Goal: Task Accomplishment & Management: Manage account settings

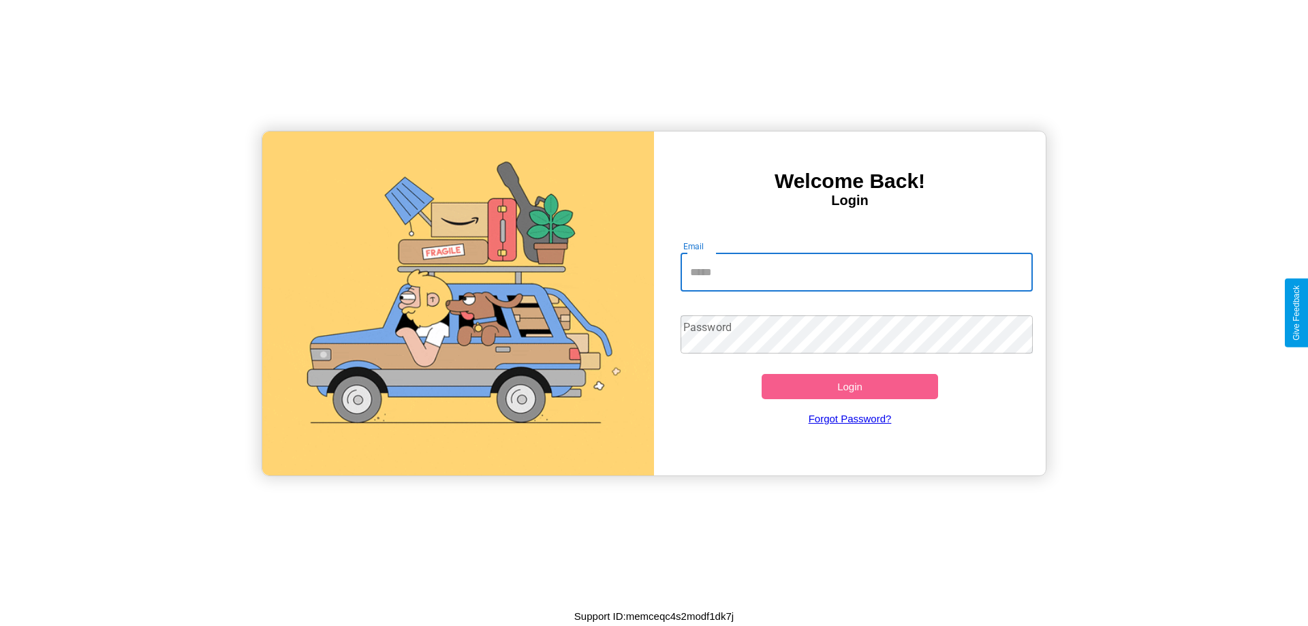
click at [856, 272] on input "Email" at bounding box center [856, 272] width 353 height 38
type input "**********"
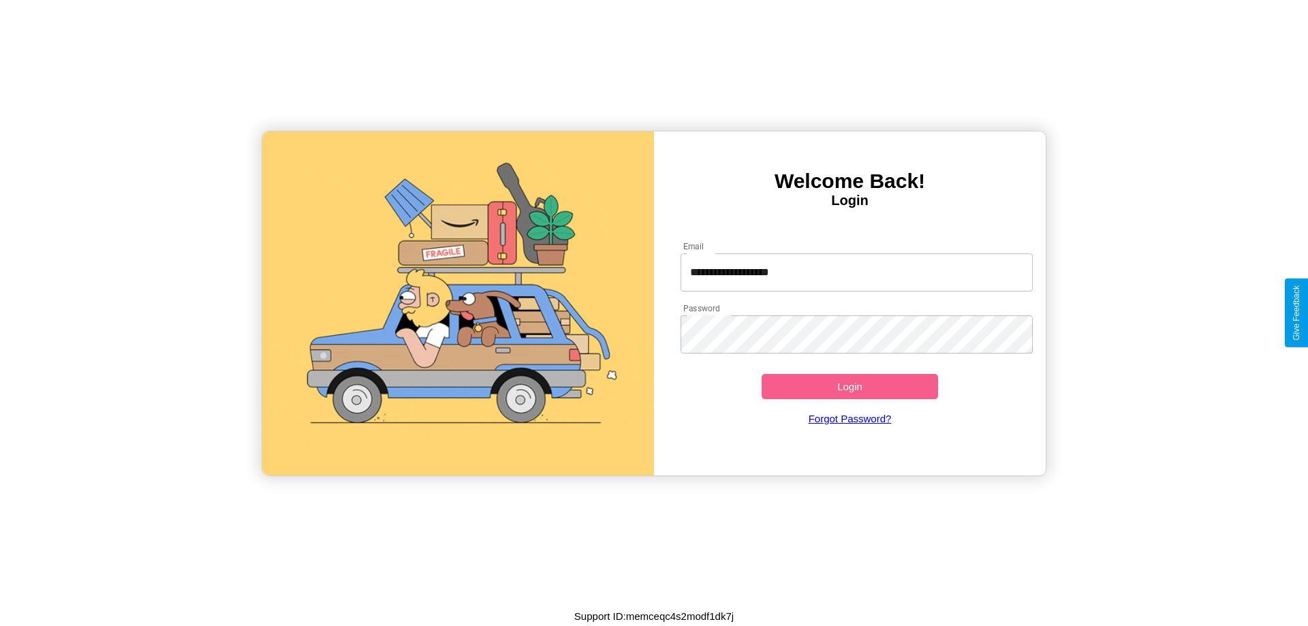
click at [849, 386] on button "Login" at bounding box center [849, 386] width 176 height 25
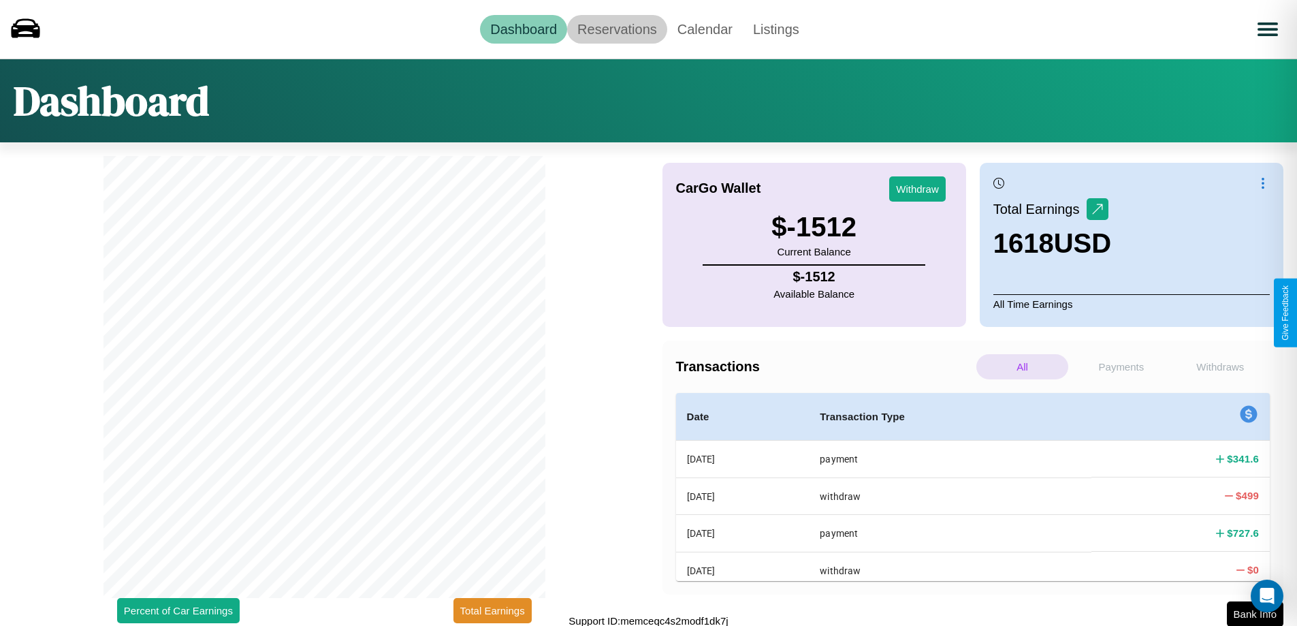
click at [617, 29] on link "Reservations" at bounding box center [617, 29] width 100 height 29
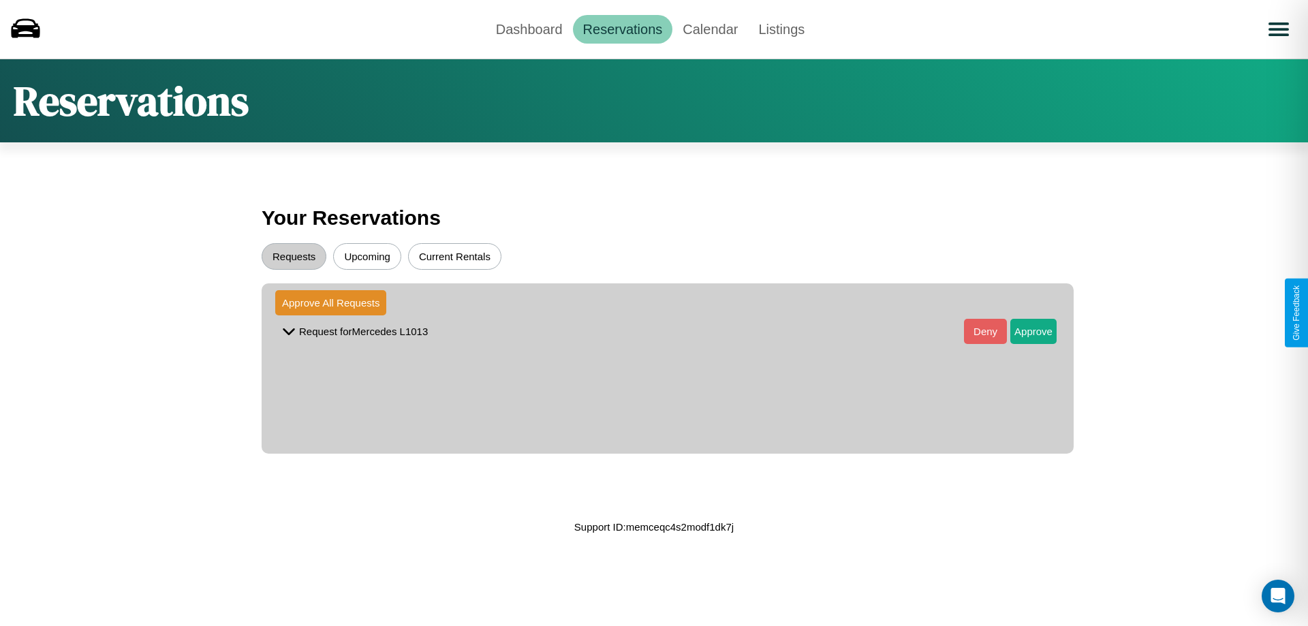
click at [367, 256] on button "Upcoming" at bounding box center [367, 256] width 68 height 27
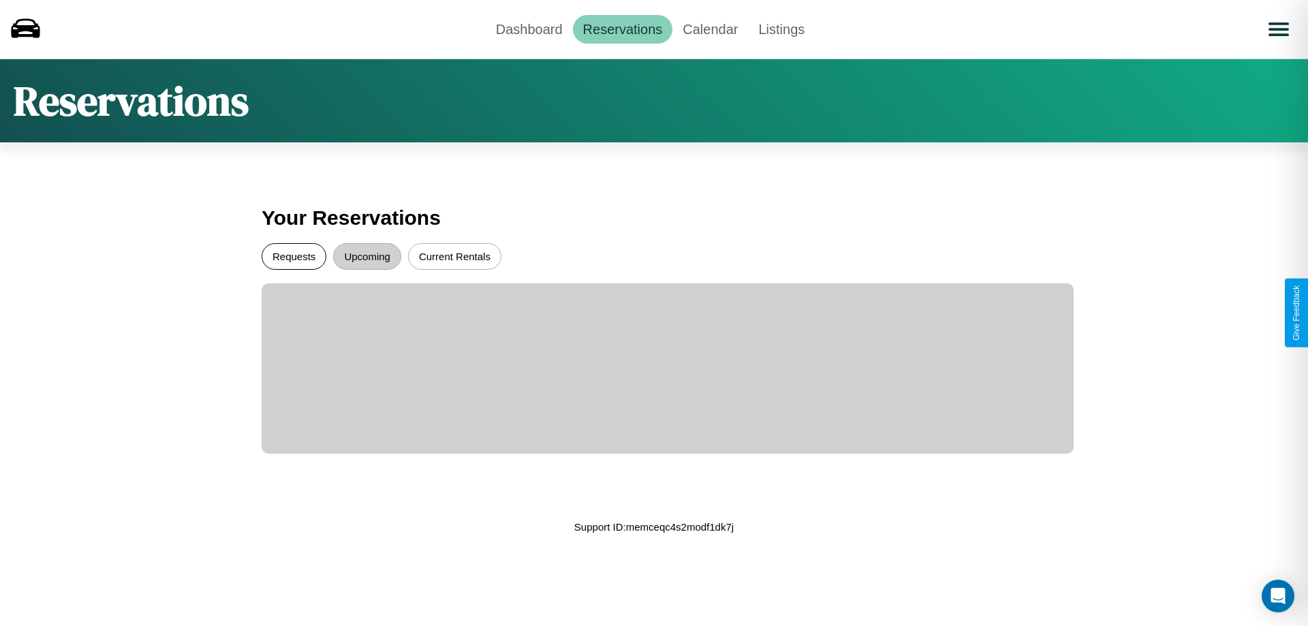
click at [294, 256] on button "Requests" at bounding box center [294, 256] width 65 height 27
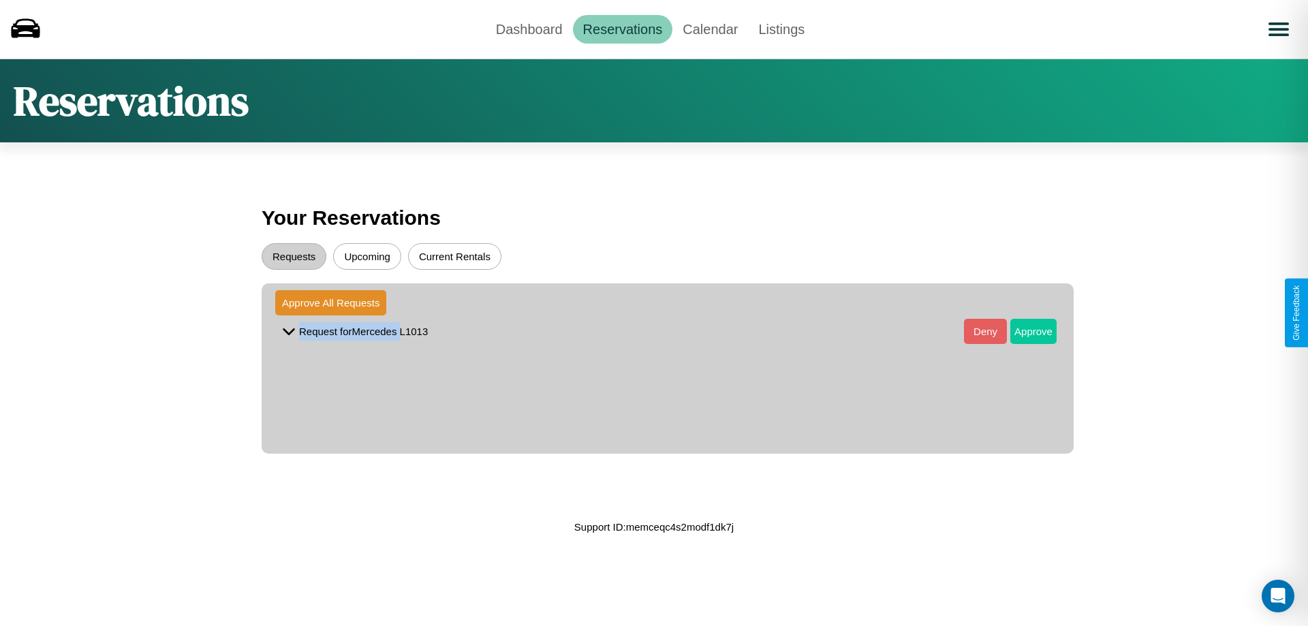
click at [1023, 331] on button "Approve" at bounding box center [1033, 331] width 46 height 25
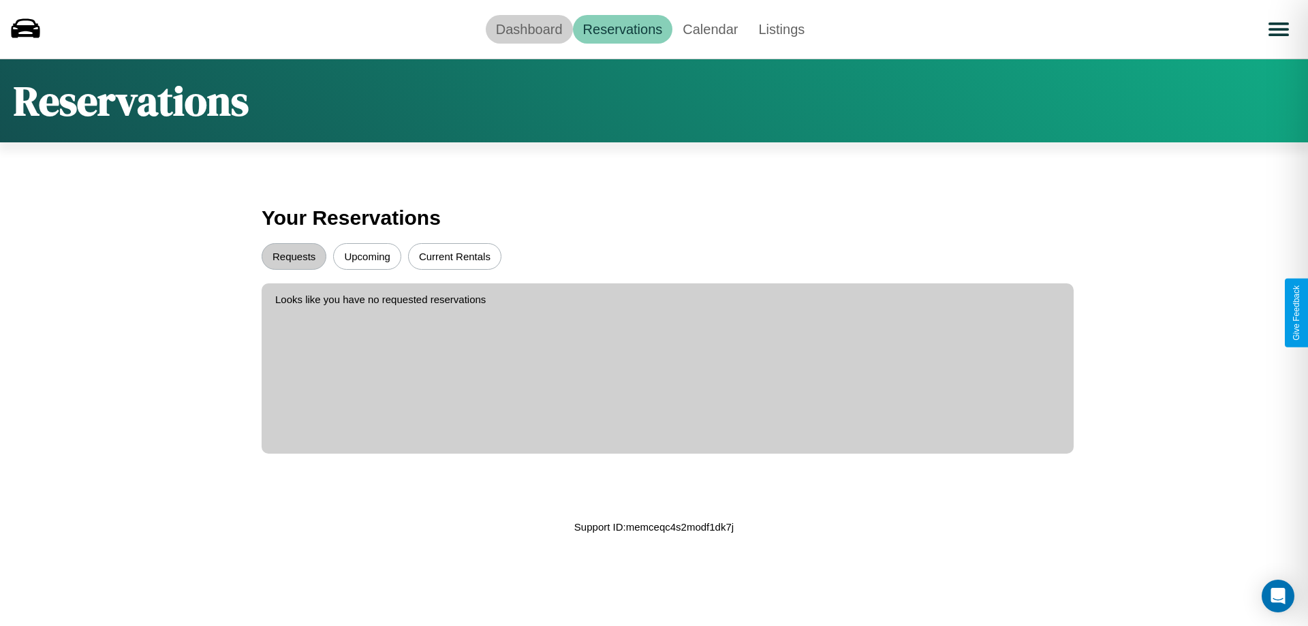
click at [528, 29] on link "Dashboard" at bounding box center [529, 29] width 87 height 29
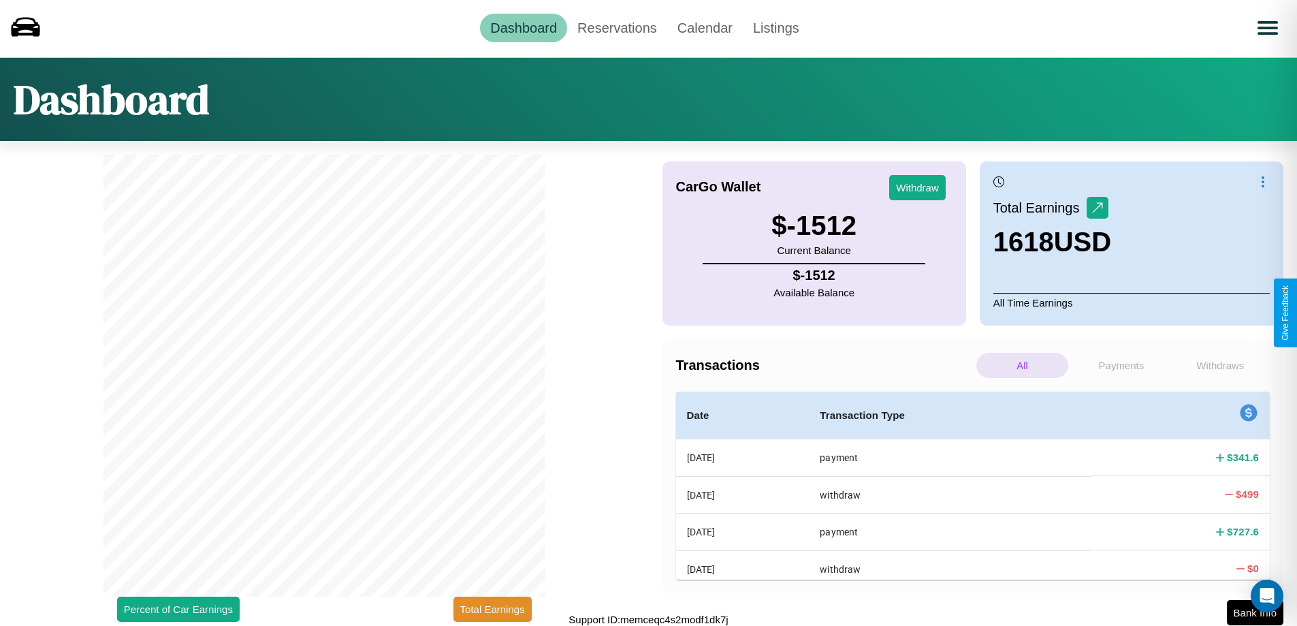
scroll to position [4, 0]
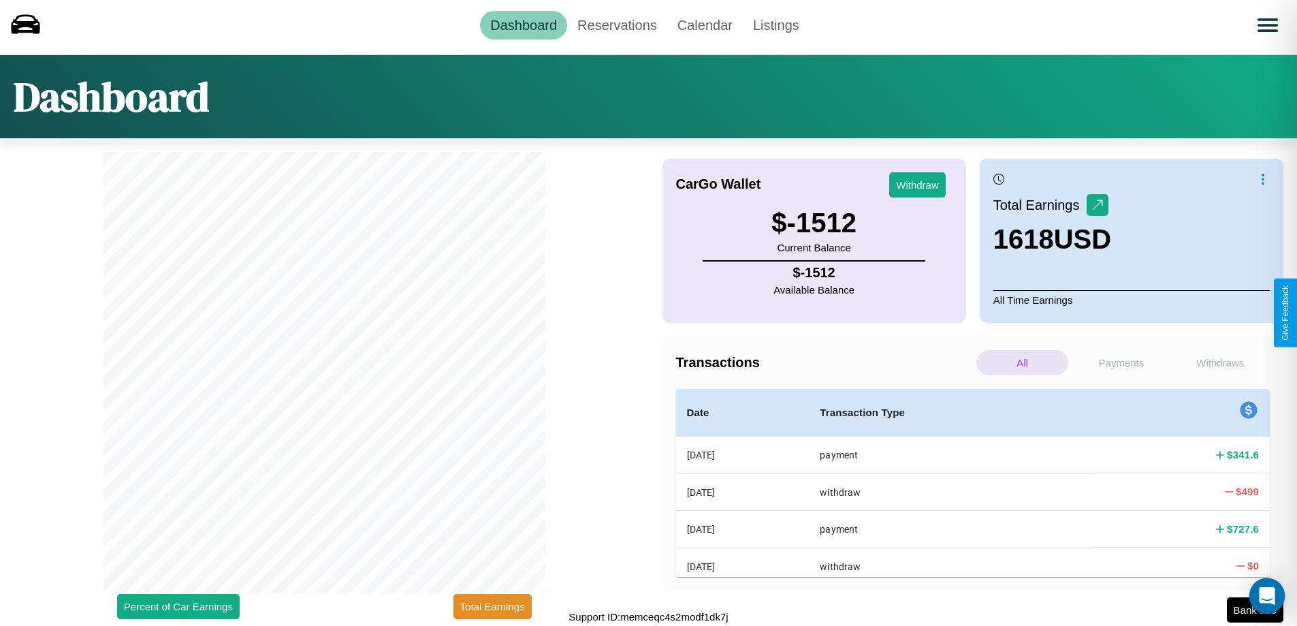
click at [1255, 610] on div "Open Intercom Messenger" at bounding box center [1268, 596] width 36 height 36
